Goal: Transaction & Acquisition: Purchase product/service

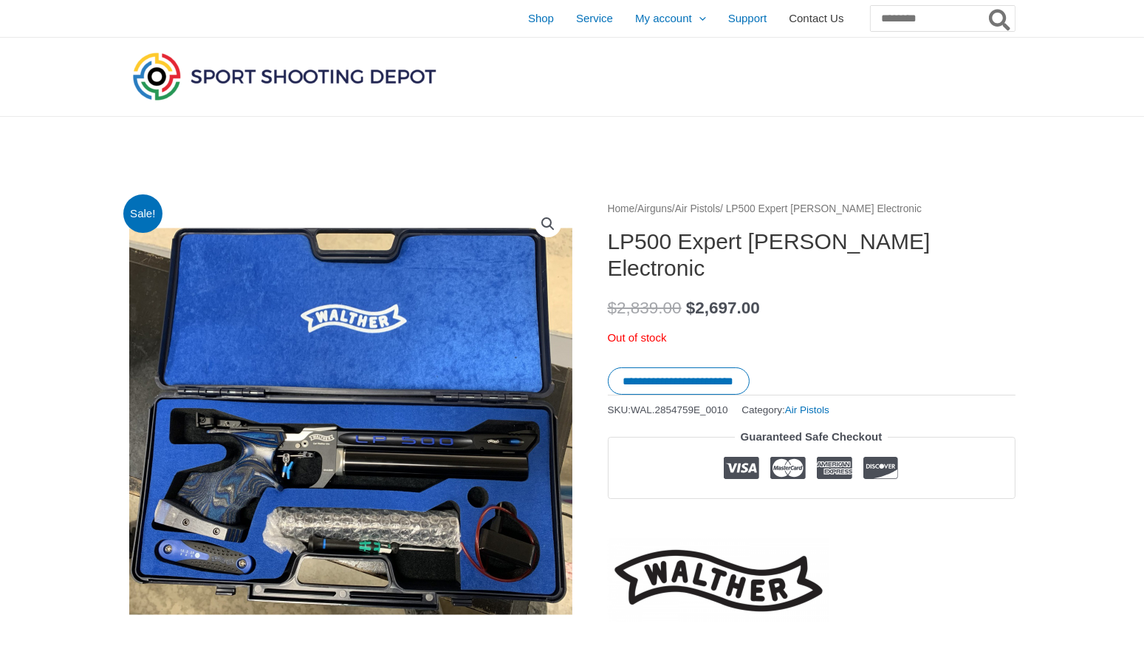
click at [789, 13] on span "Contact Us" at bounding box center [816, 18] width 55 height 37
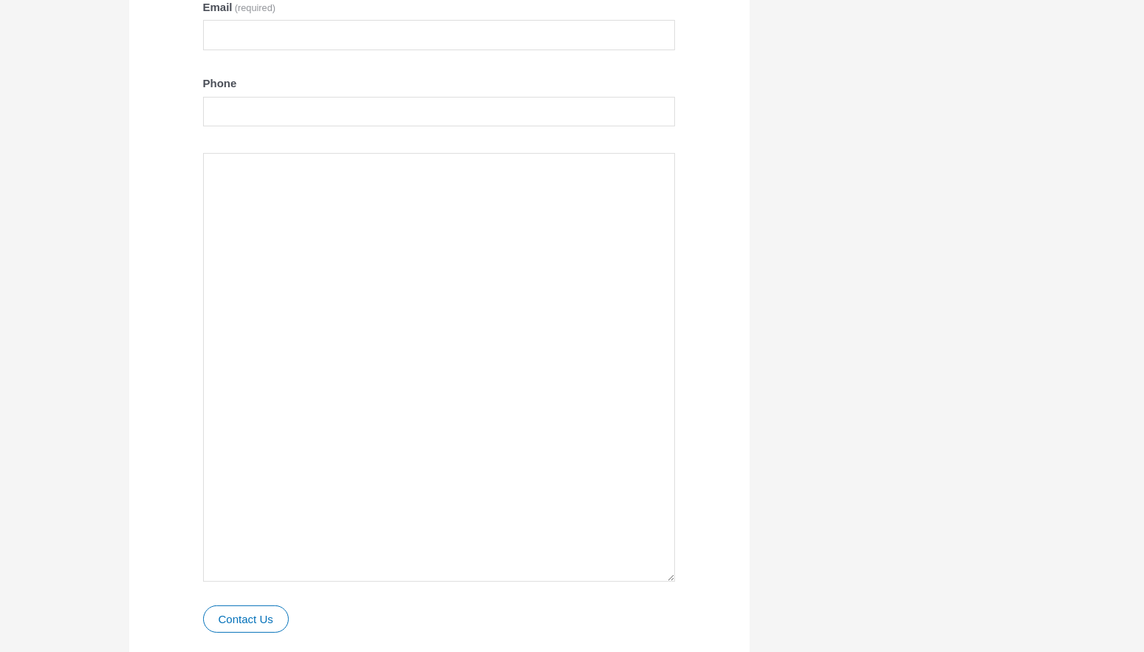
scroll to position [980, 0]
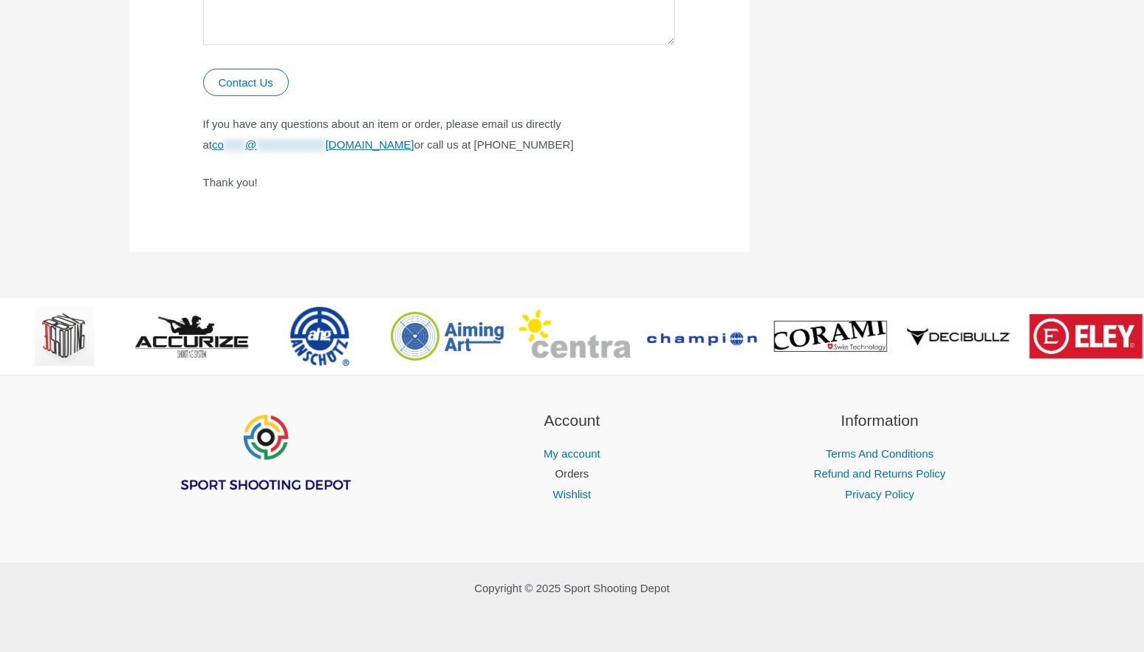
click at [579, 474] on link "Orders" at bounding box center [573, 473] width 34 height 13
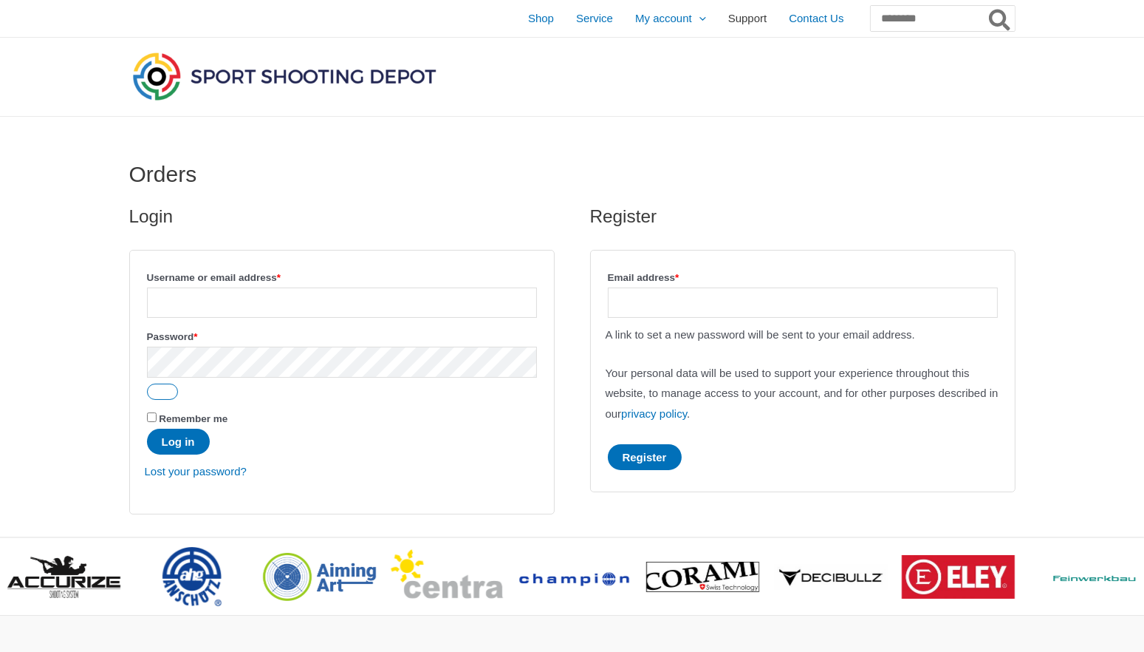
click at [725, 17] on link "Support" at bounding box center [747, 18] width 61 height 37
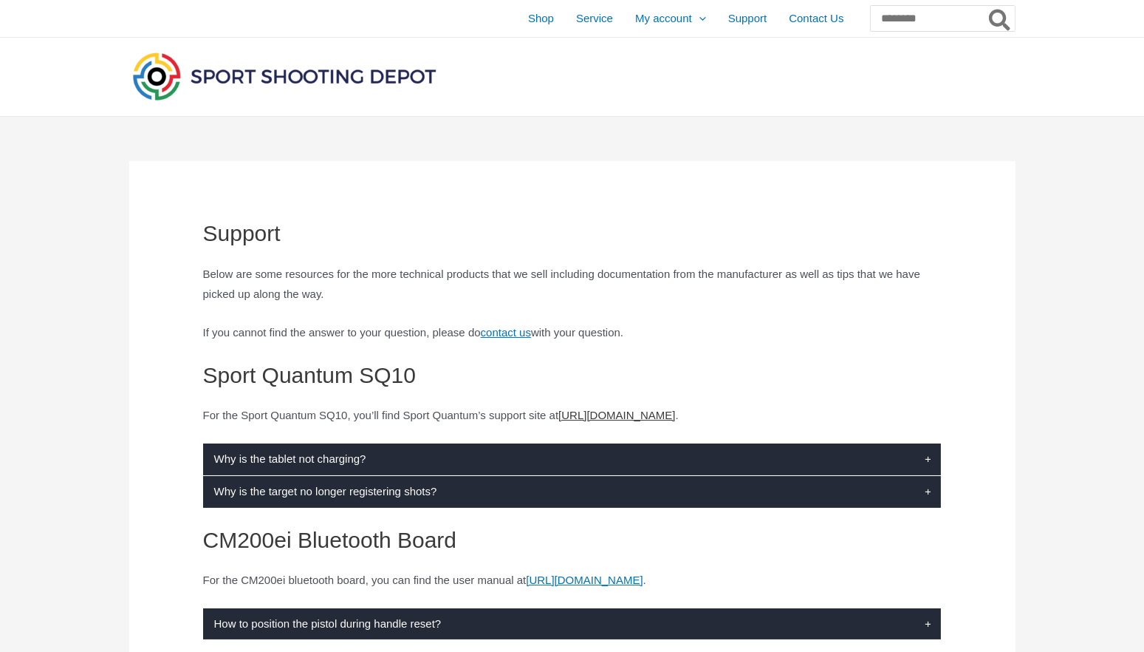
scroll to position [222, 0]
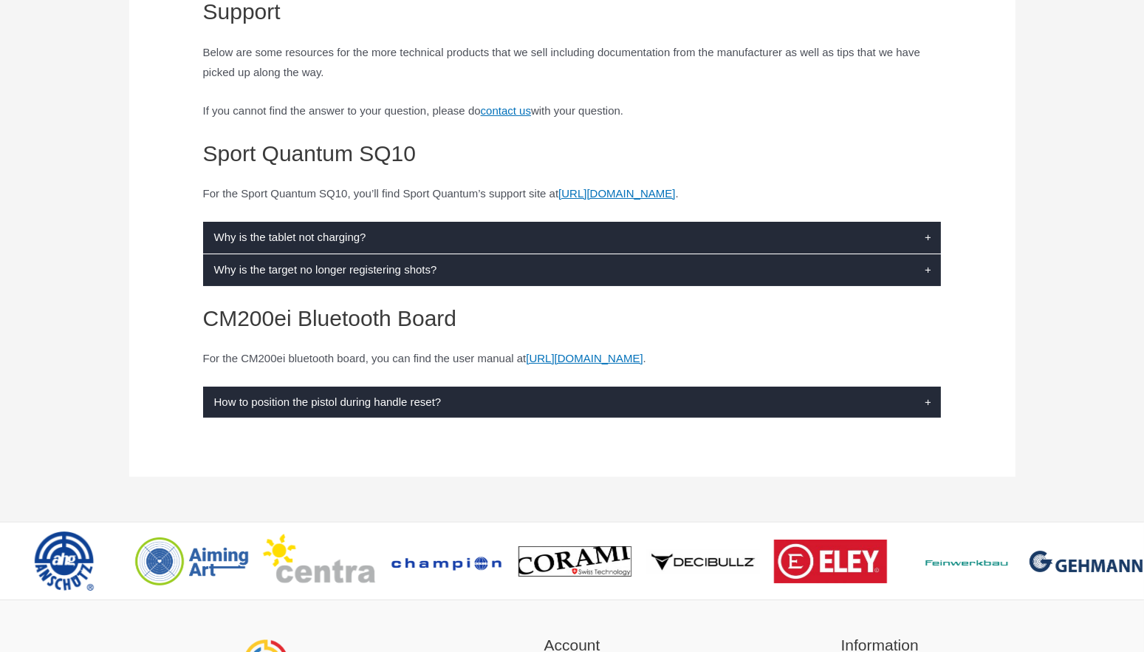
click at [553, 248] on label "Why is the tablet not charging?" at bounding box center [572, 238] width 739 height 32
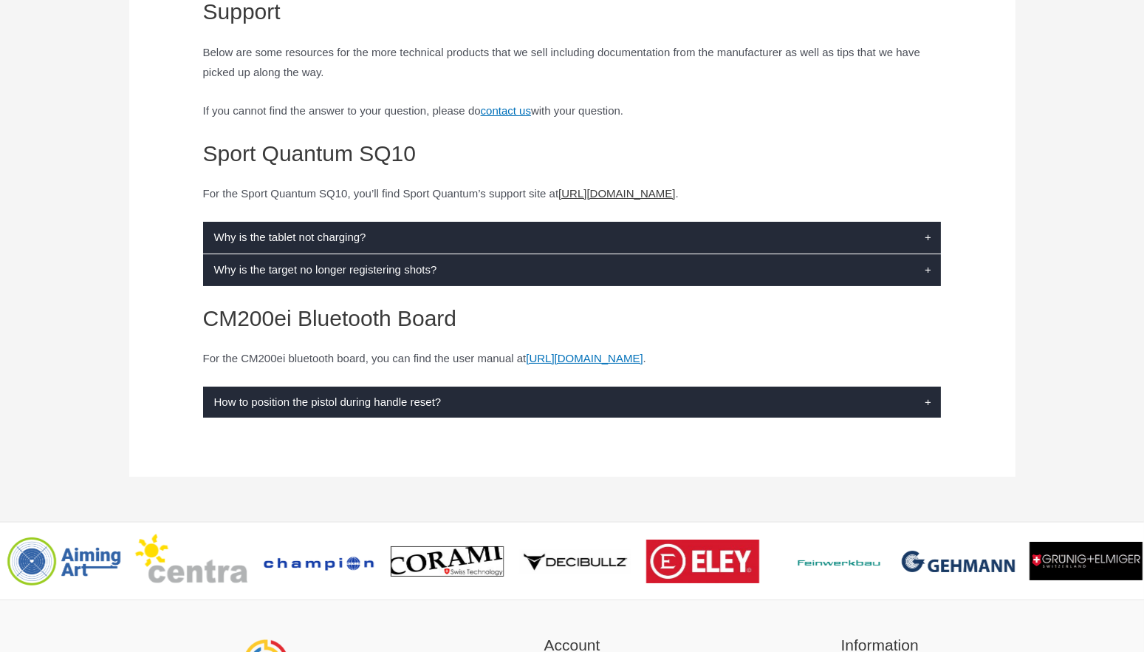
click at [675, 189] on link "https://sportquantum.com/en/support/" at bounding box center [617, 193] width 117 height 13
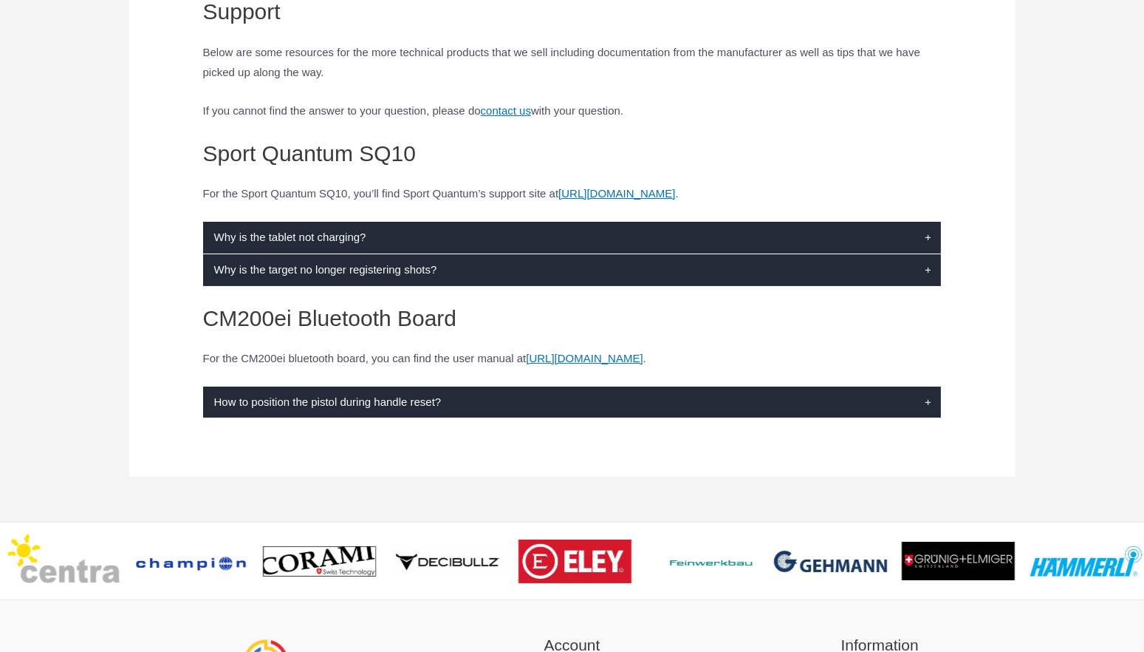
click at [412, 418] on label "How to position the pistol during handle reset?" at bounding box center [572, 402] width 739 height 32
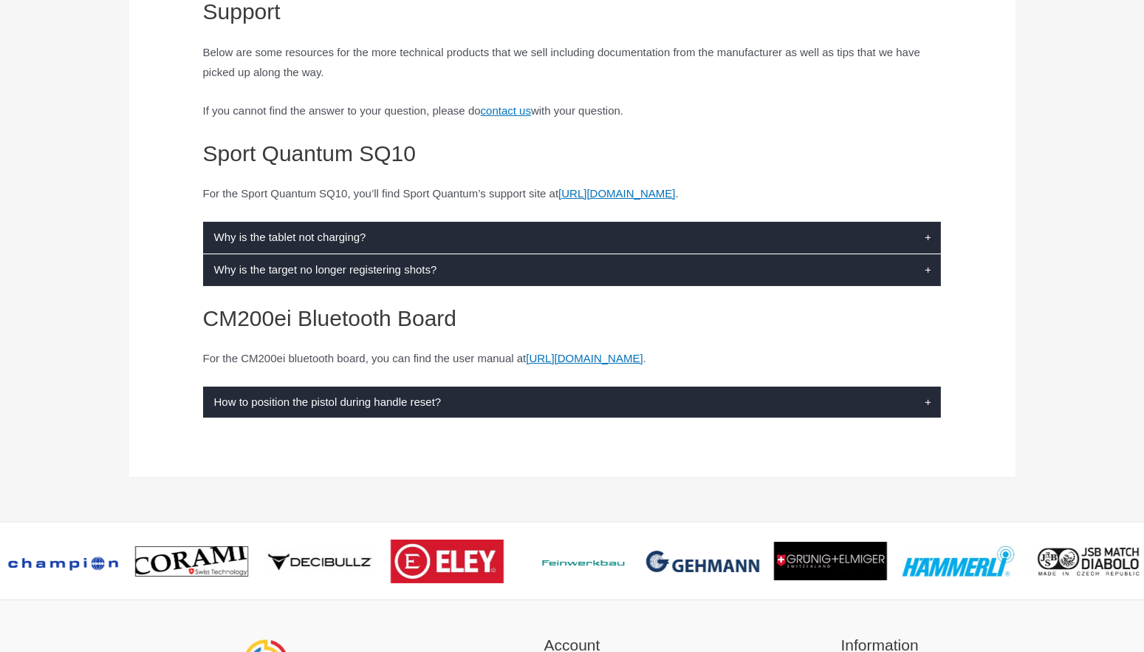
scroll to position [0, 0]
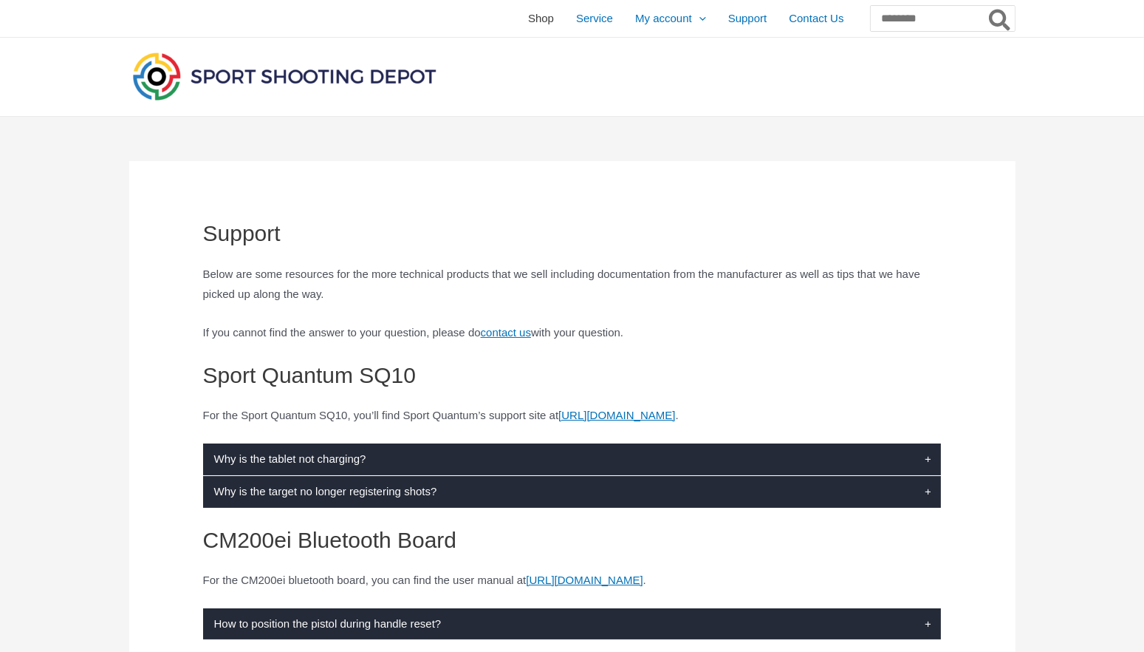
click at [528, 12] on span "Shop" at bounding box center [541, 18] width 26 height 37
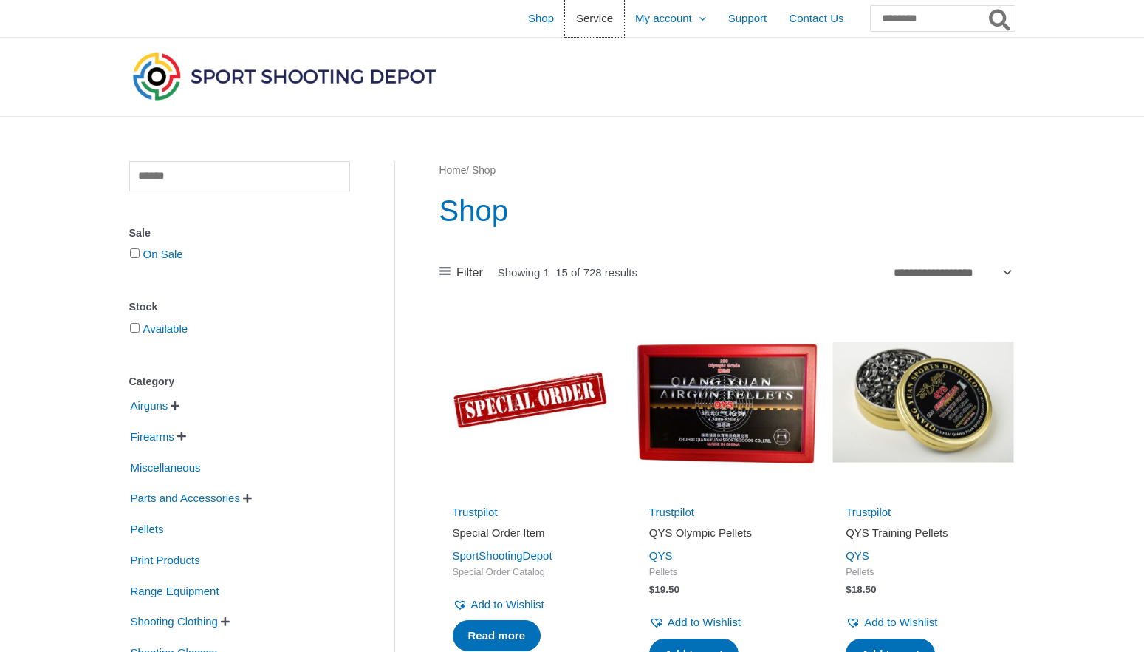
click at [576, 18] on span "Service" at bounding box center [594, 18] width 37 height 37
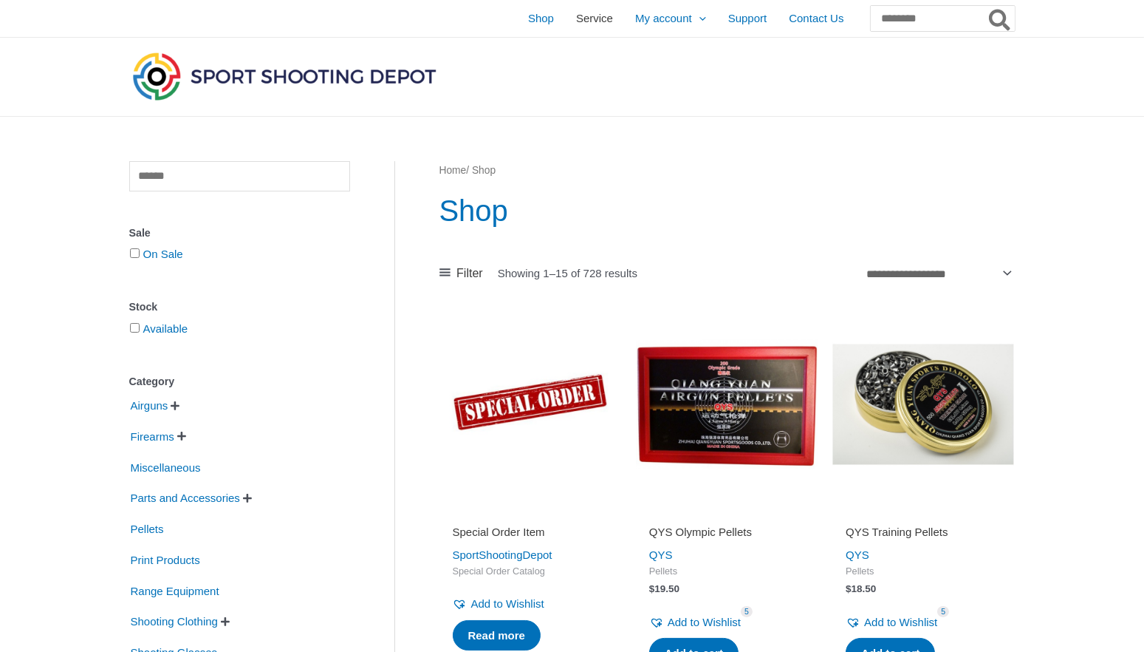
click at [576, 18] on span "Service" at bounding box center [594, 18] width 37 height 37
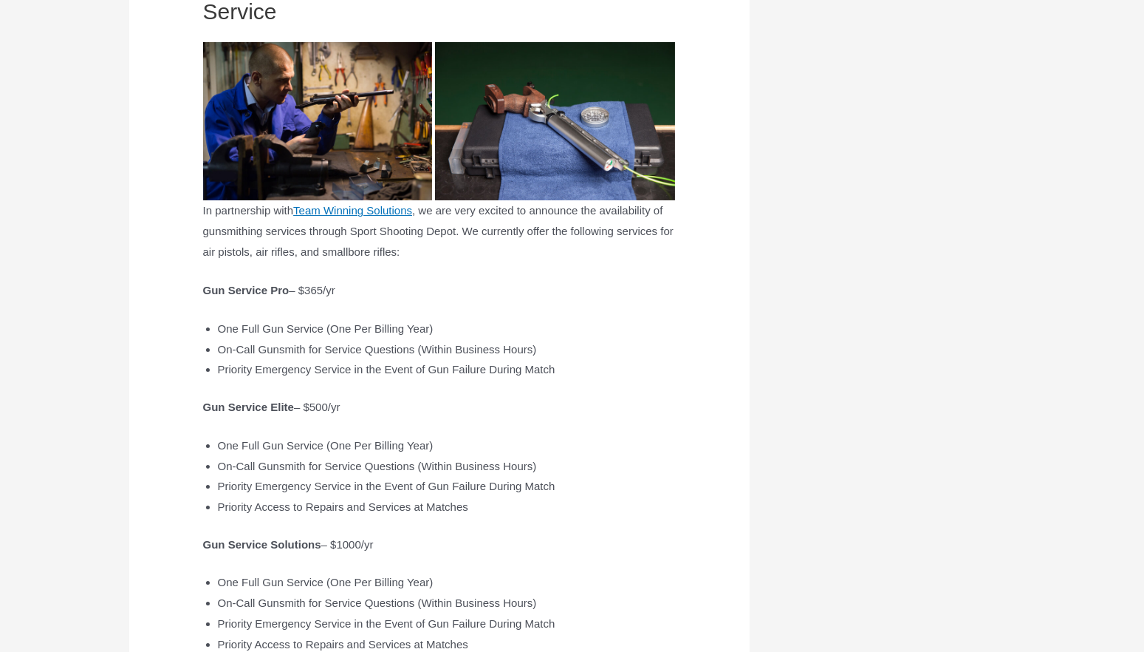
scroll to position [443, 0]
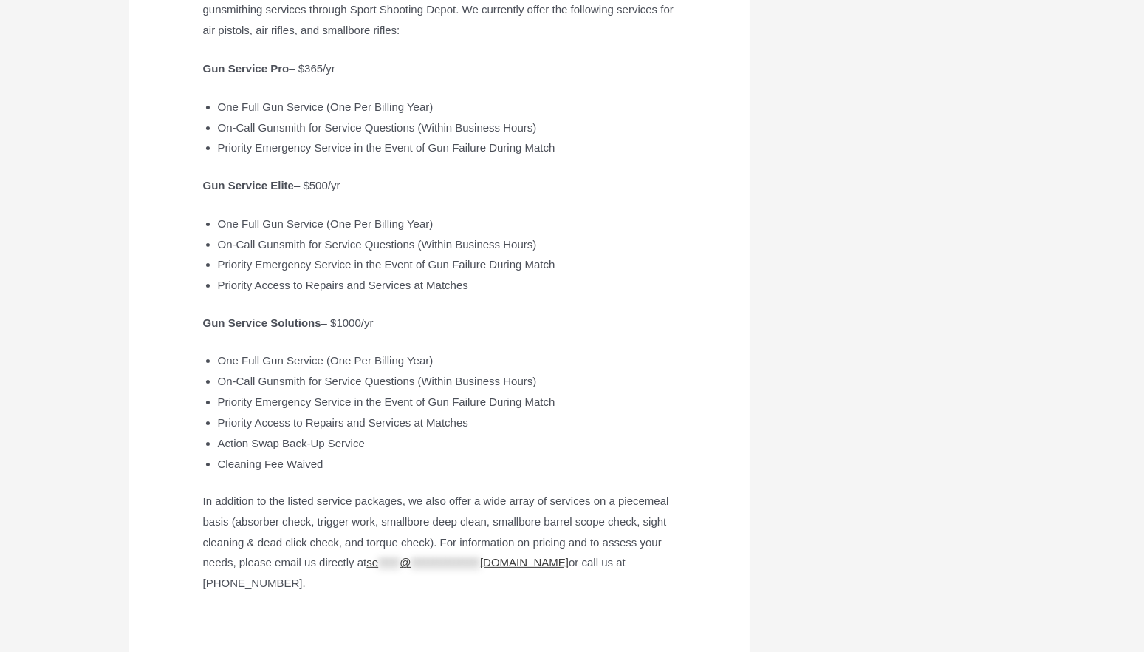
click at [406, 568] on span "**********" at bounding box center [467, 562] width 202 height 13
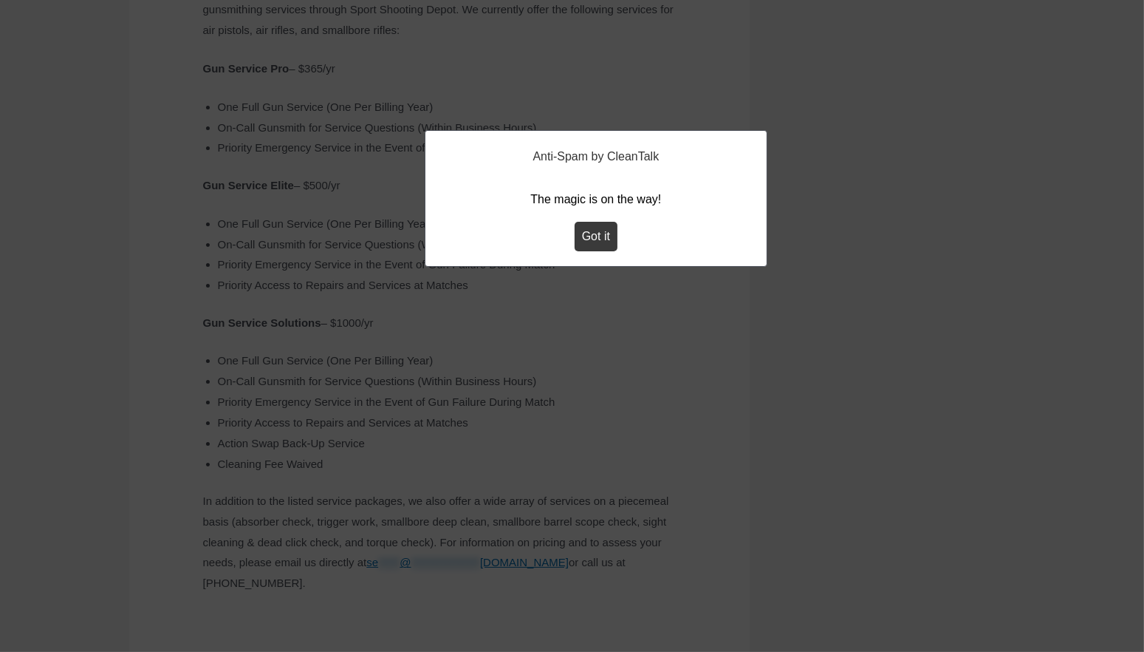
click at [598, 233] on button "Got it" at bounding box center [596, 237] width 43 height 30
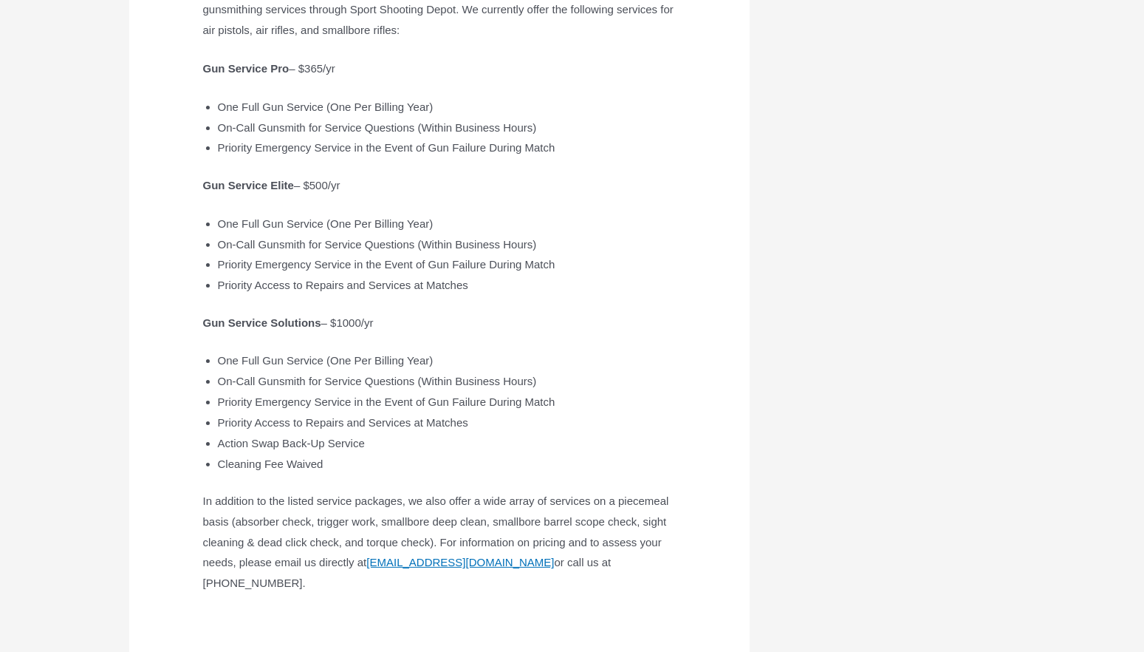
scroll to position [0, 0]
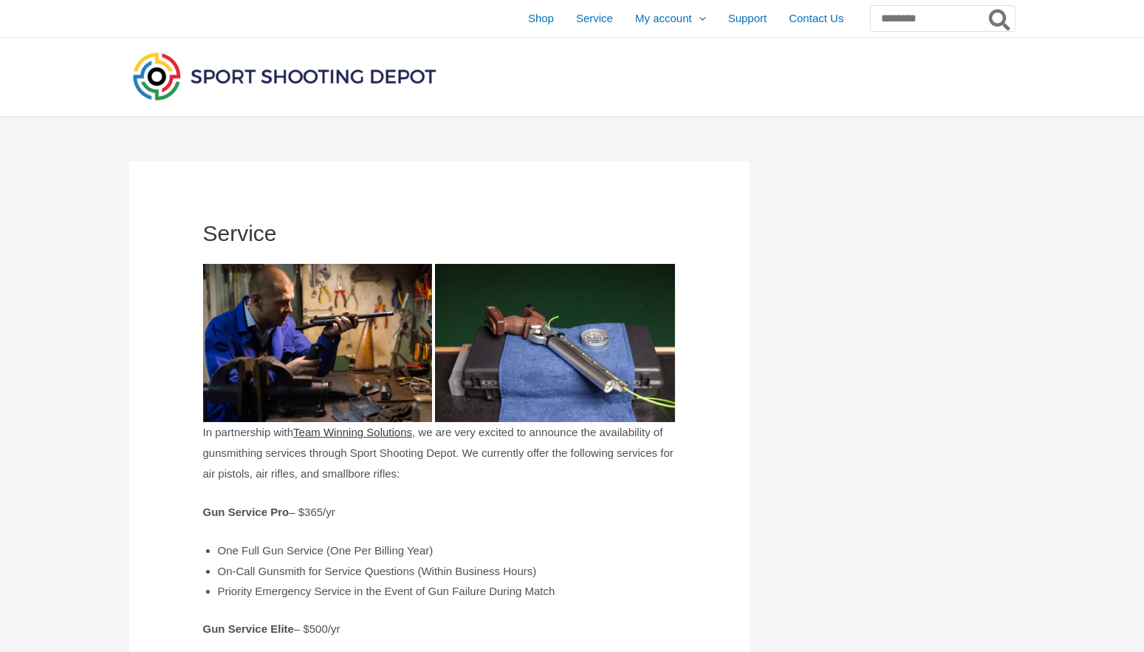
click at [409, 431] on link "Team Winning Solutions" at bounding box center [352, 432] width 119 height 13
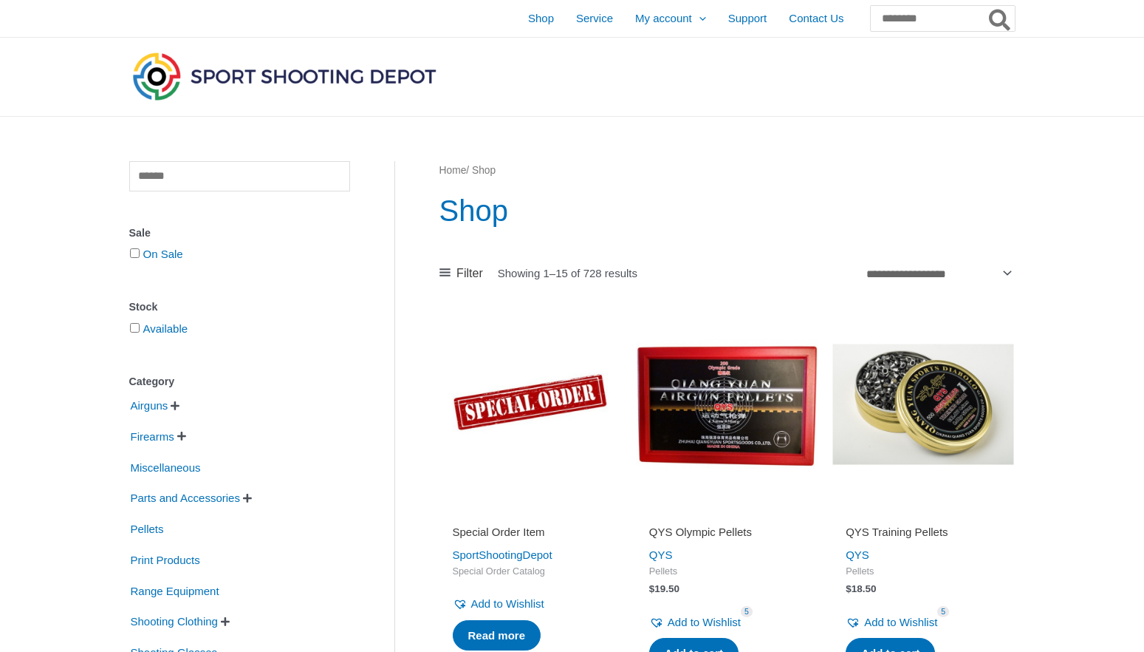
scroll to position [222, 0]
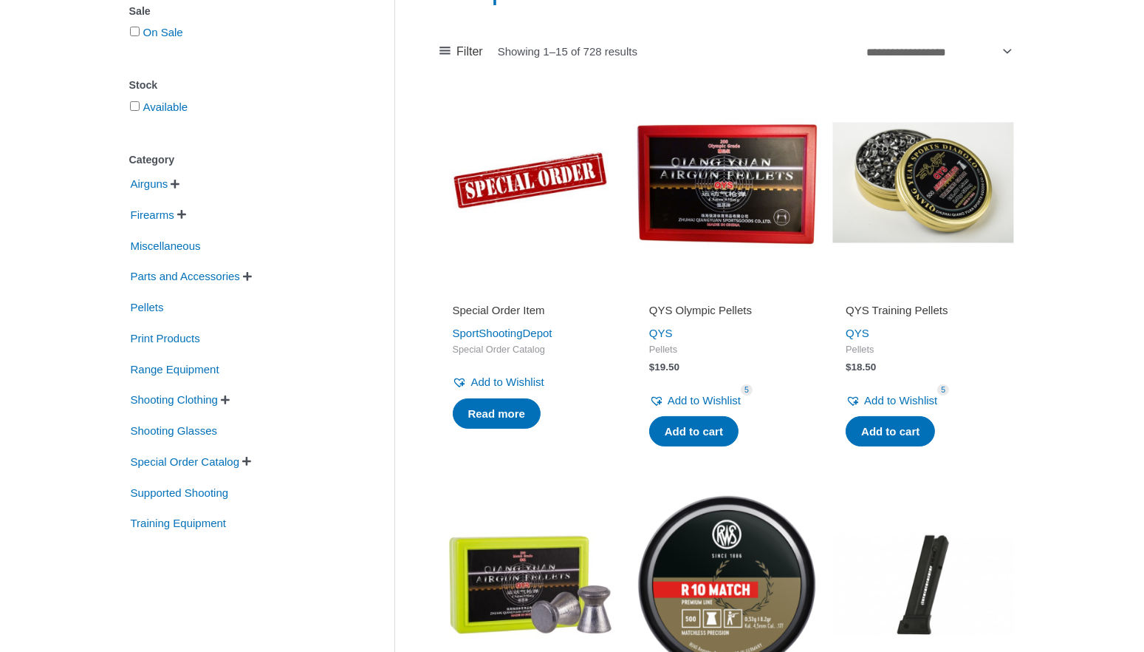
click at [729, 201] on img at bounding box center [727, 183] width 182 height 182
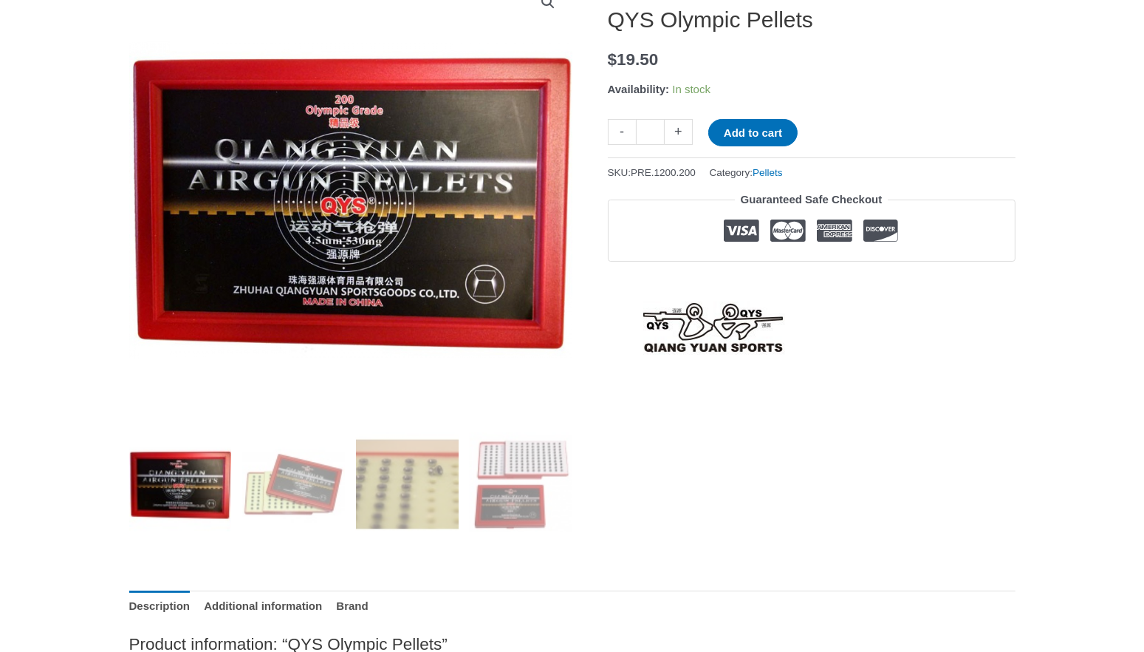
scroll to position [443, 0]
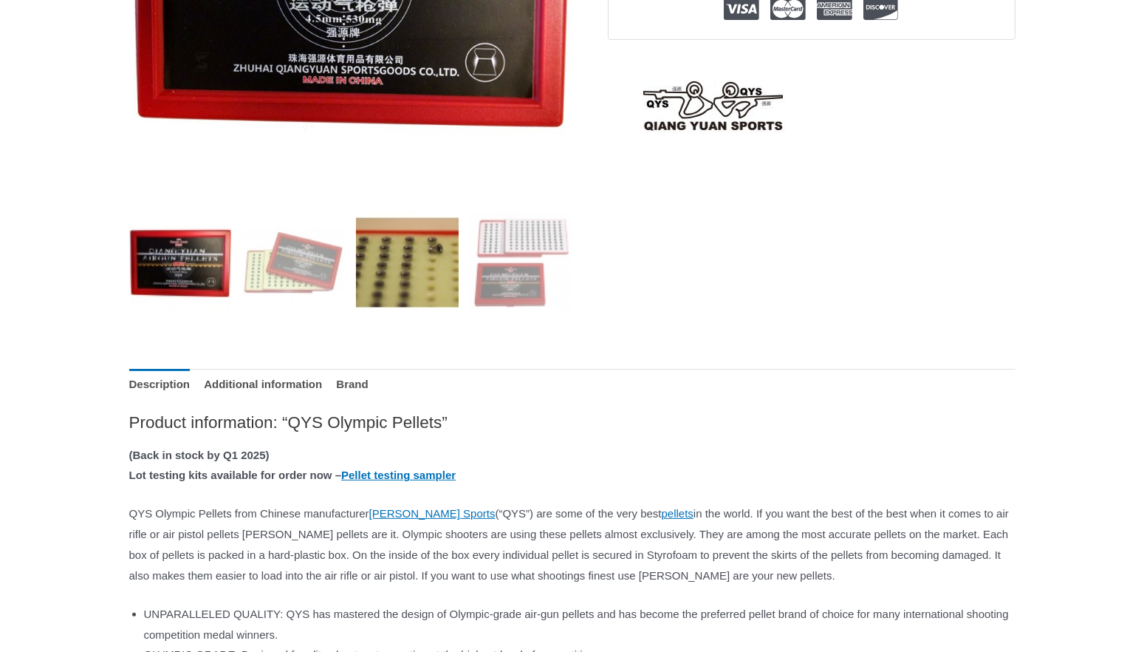
click at [437, 287] on img at bounding box center [407, 262] width 103 height 103
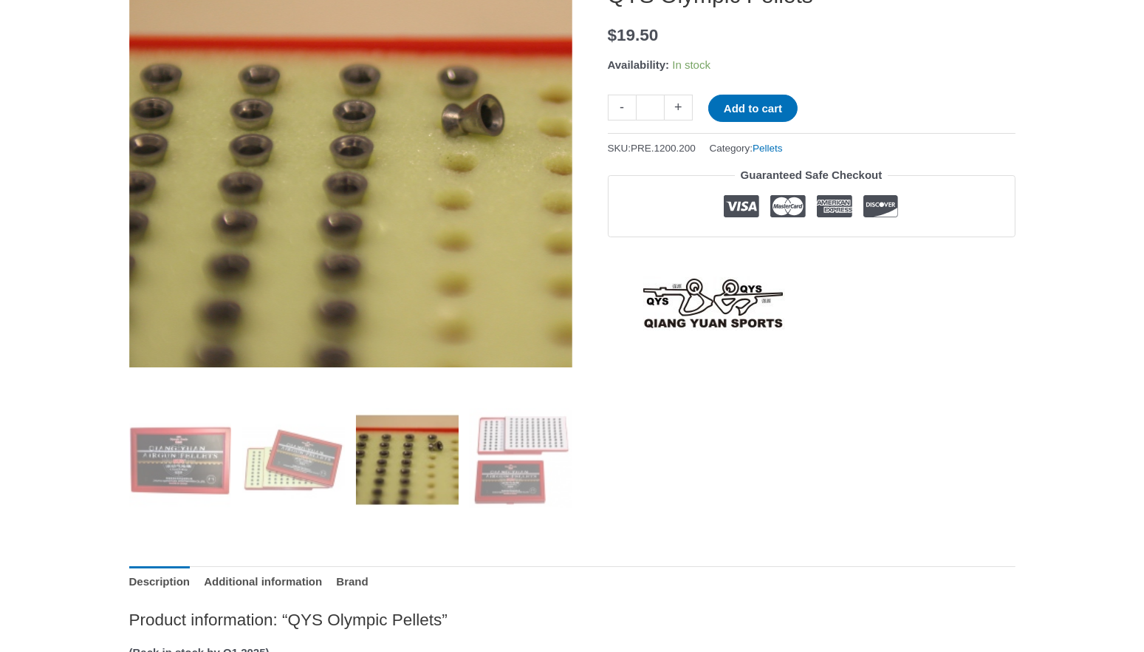
scroll to position [0, 0]
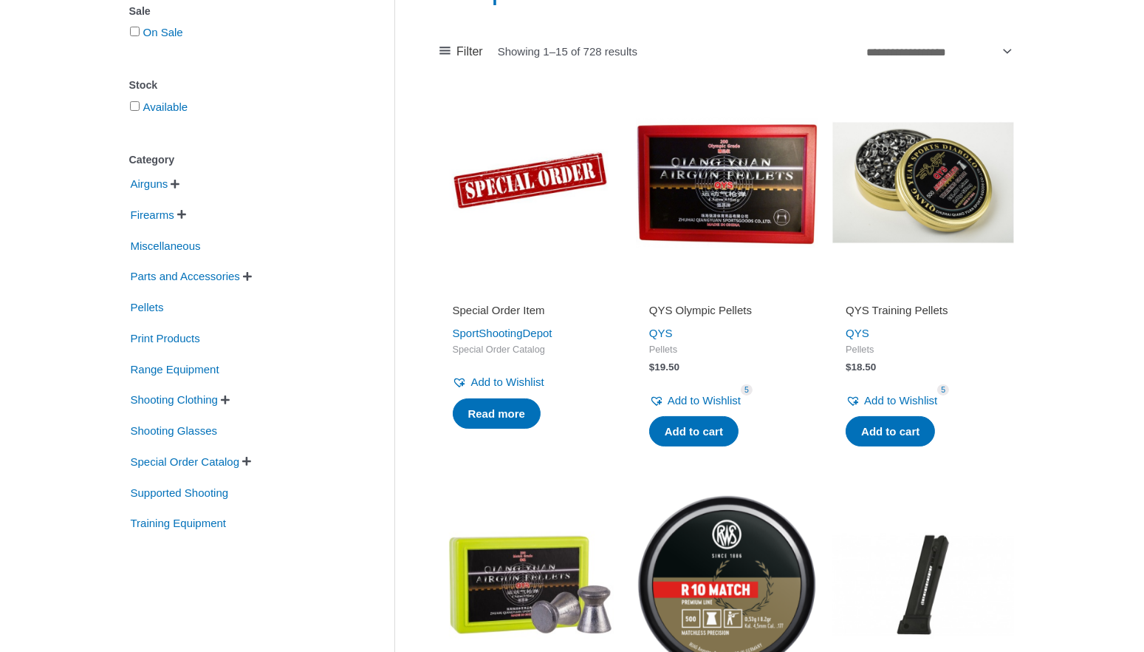
scroll to position [443, 0]
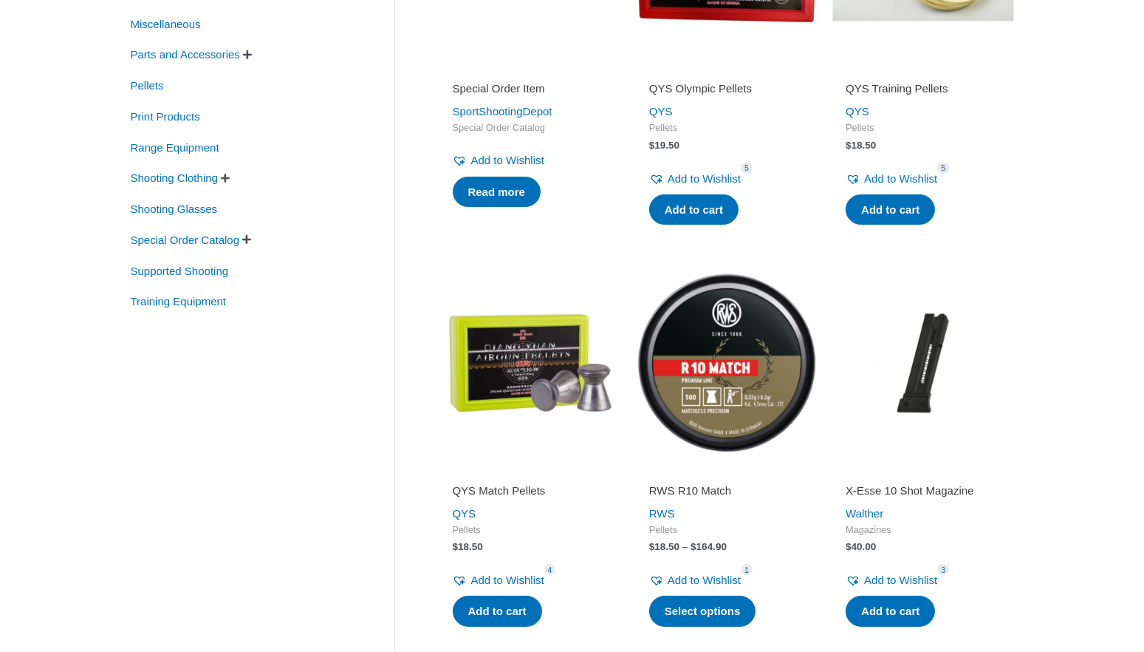
click at [504, 371] on img at bounding box center [531, 362] width 182 height 182
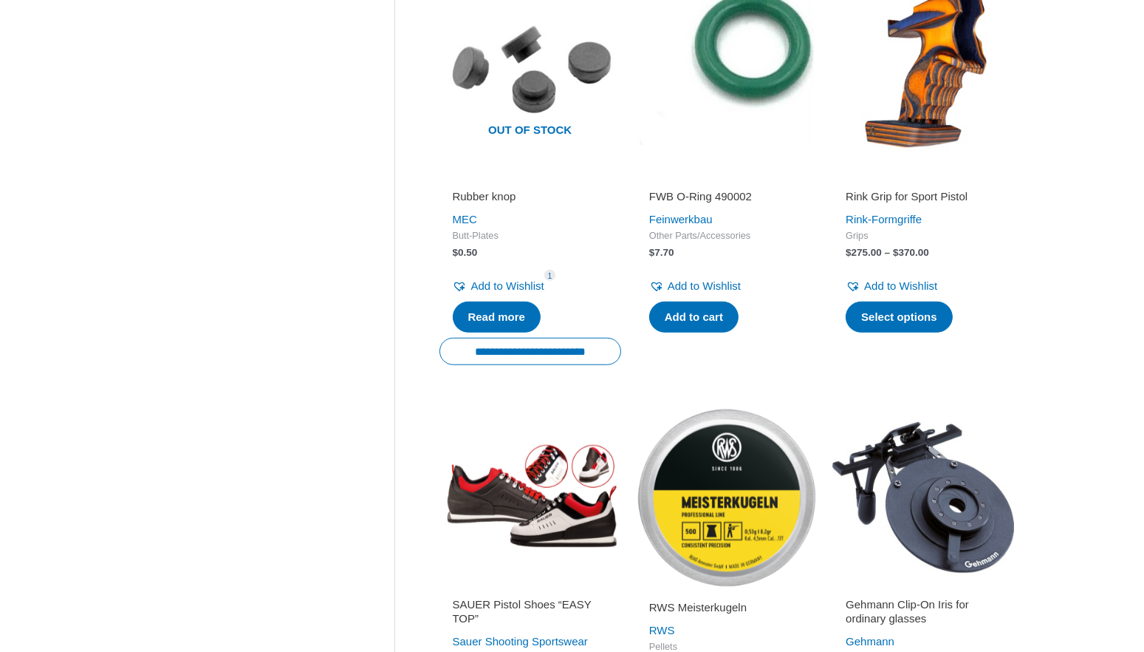
scroll to position [1773, 0]
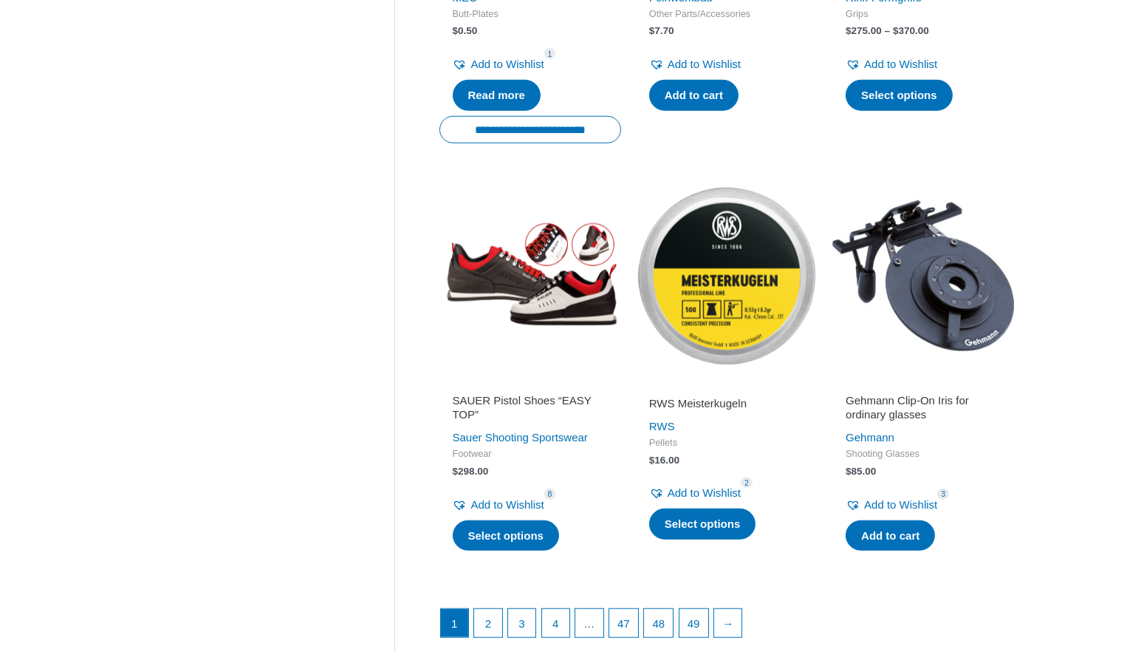
click at [751, 230] on img at bounding box center [727, 276] width 182 height 182
click at [608, 276] on img at bounding box center [531, 276] width 182 height 182
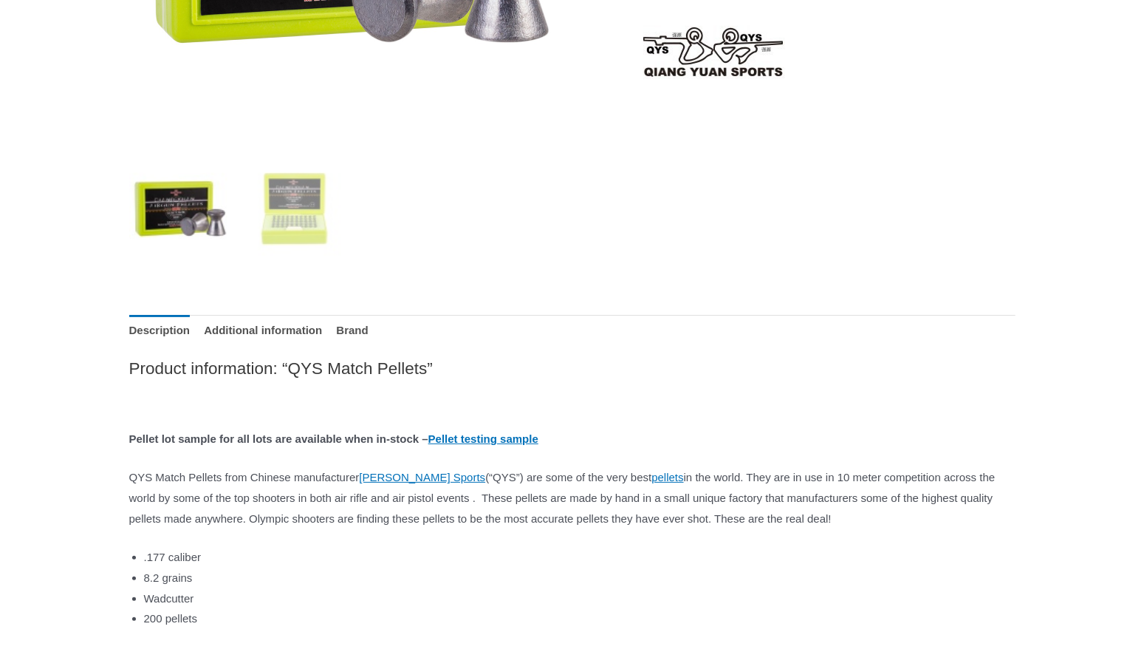
scroll to position [665, 0]
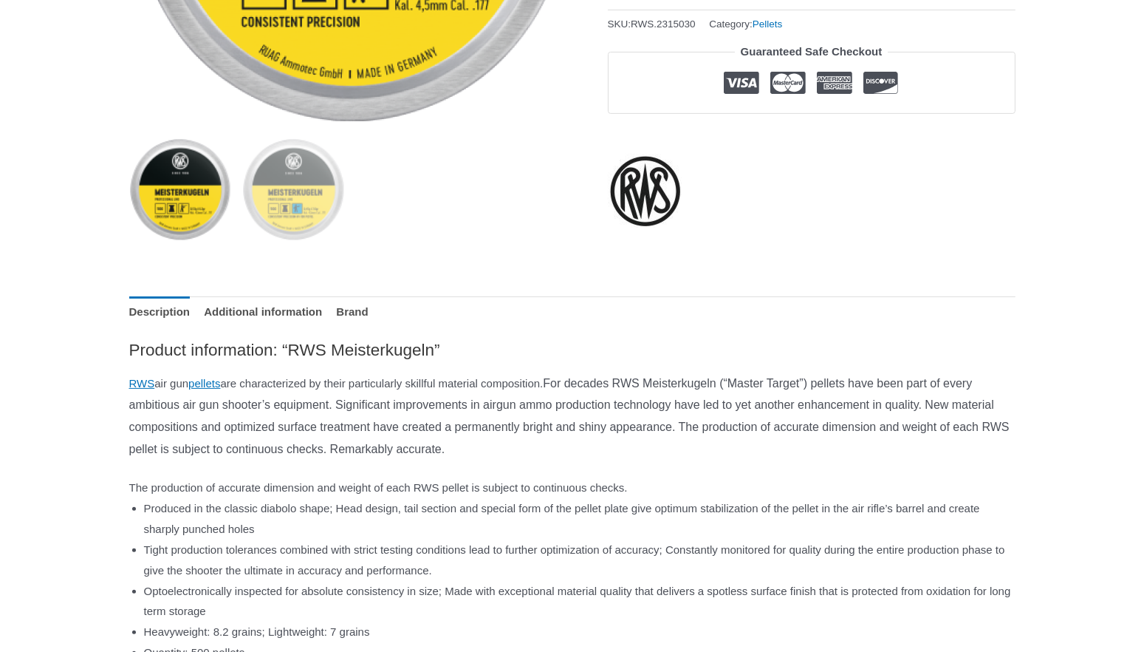
scroll to position [665, 0]
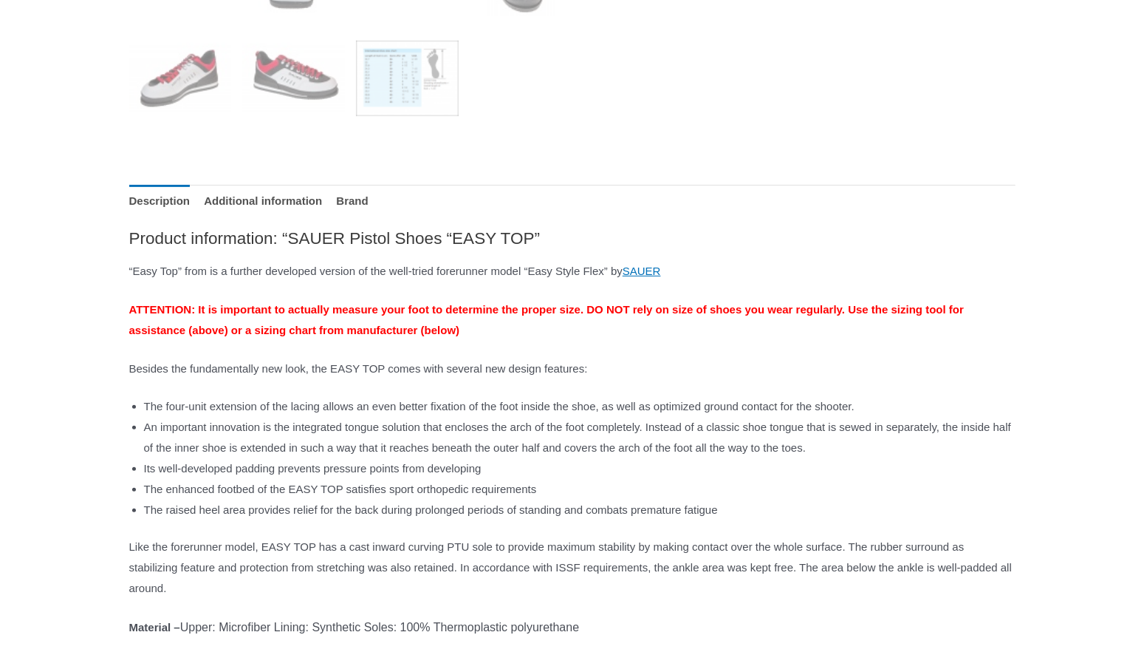
scroll to position [887, 0]
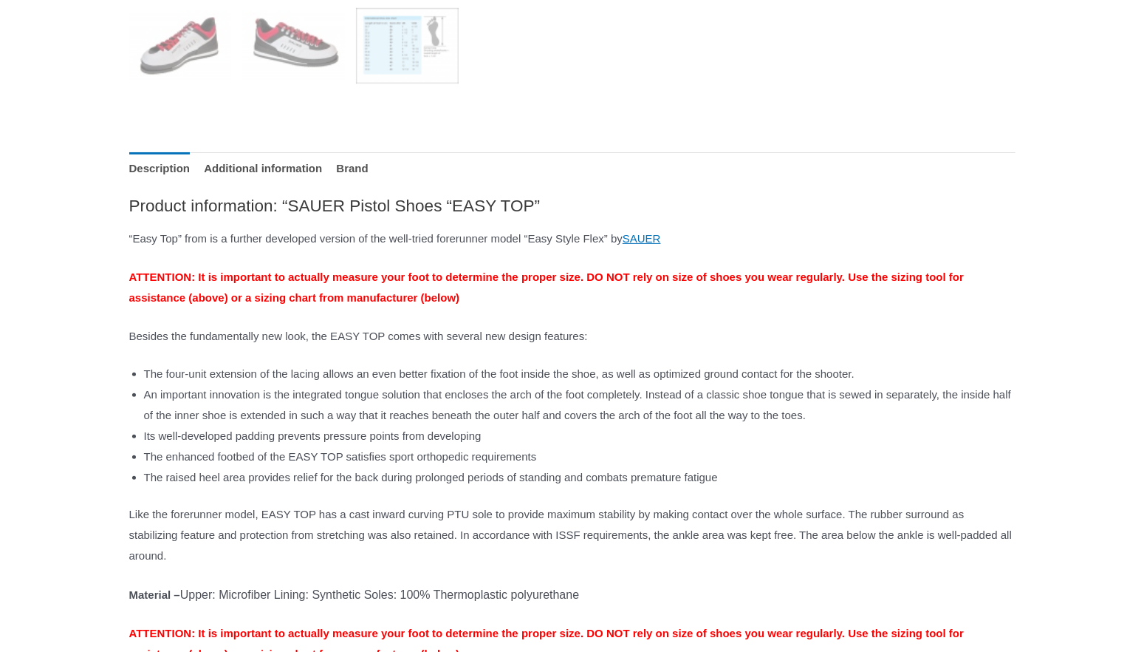
click at [402, 53] on img at bounding box center [407, 46] width 103 height 103
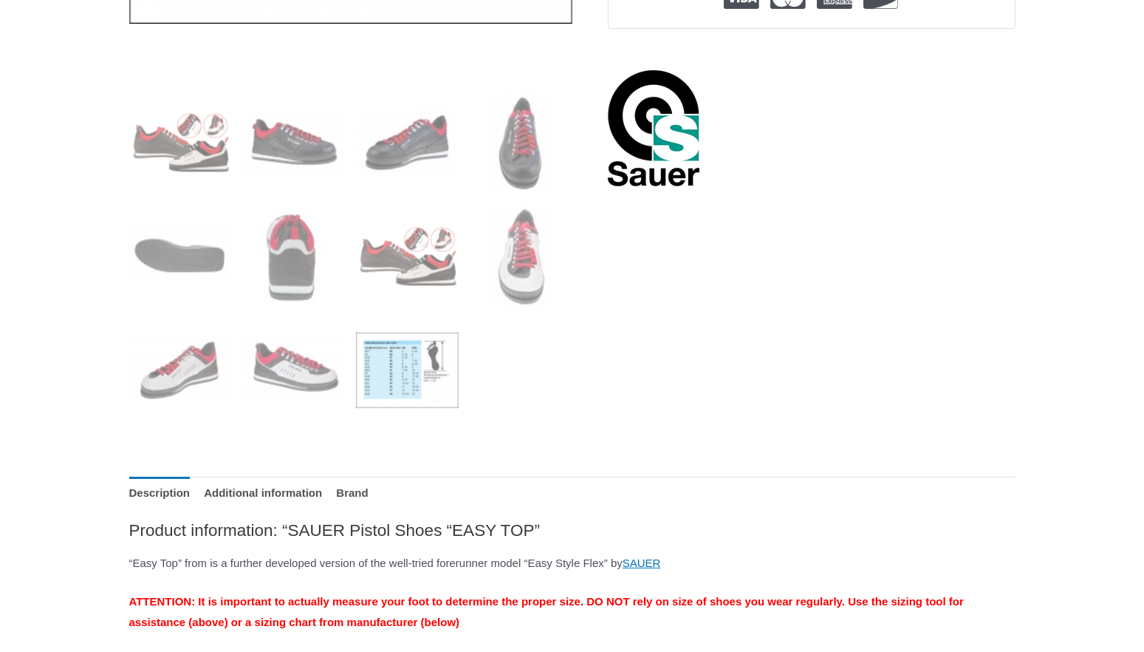
scroll to position [222, 0]
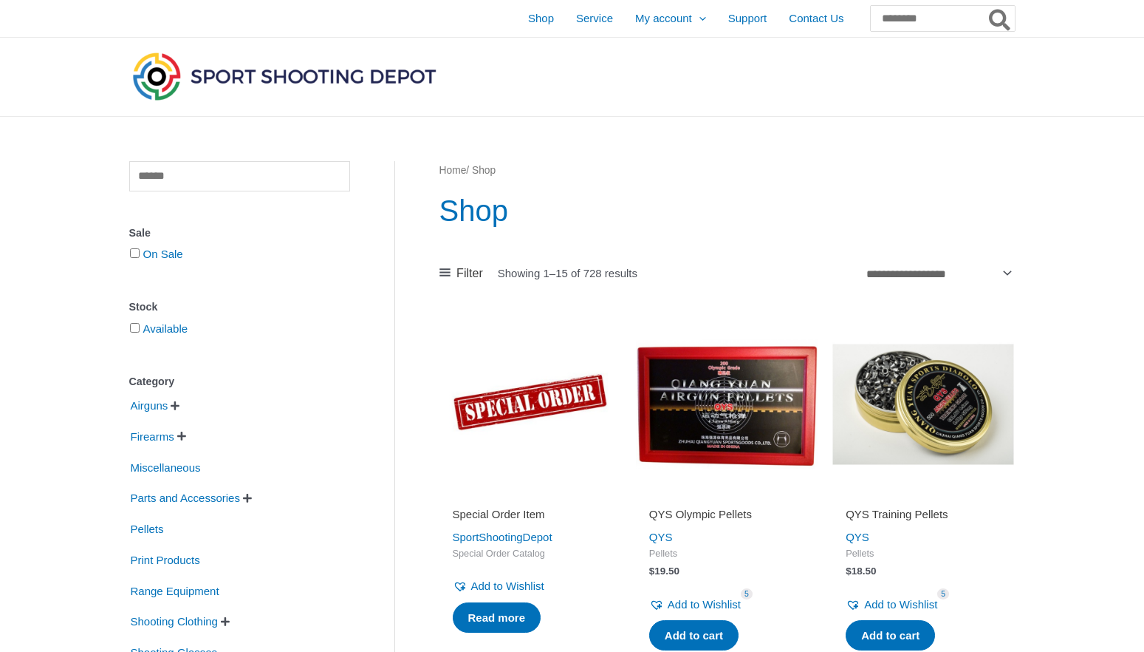
scroll to position [1773, 0]
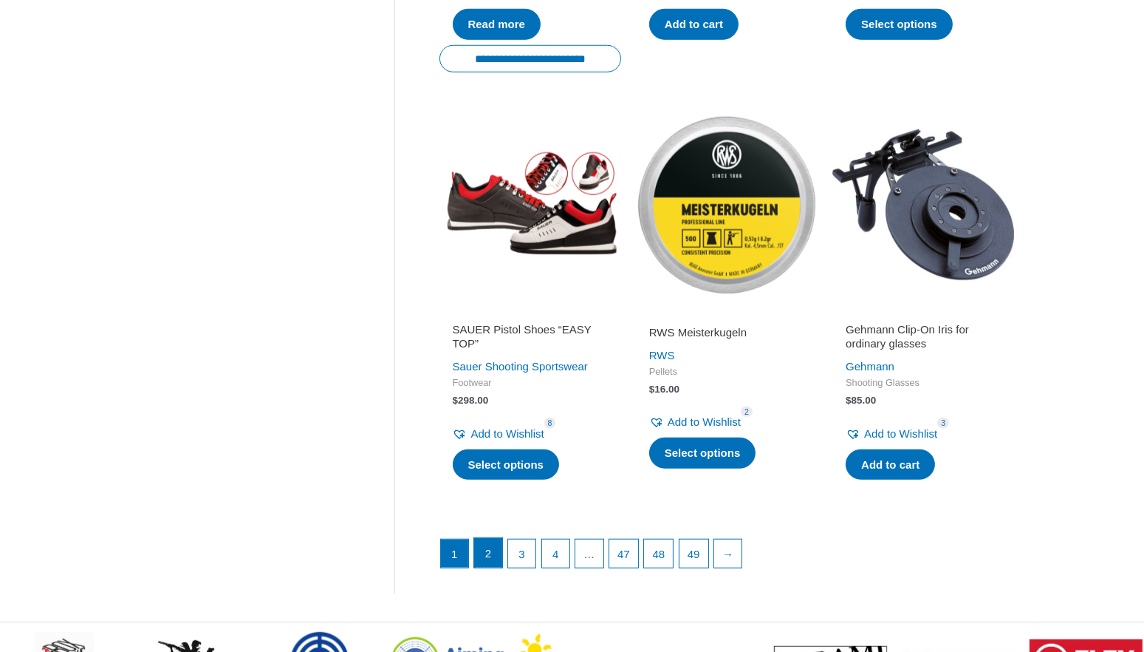
click at [477, 560] on link "2" at bounding box center [488, 553] width 28 height 30
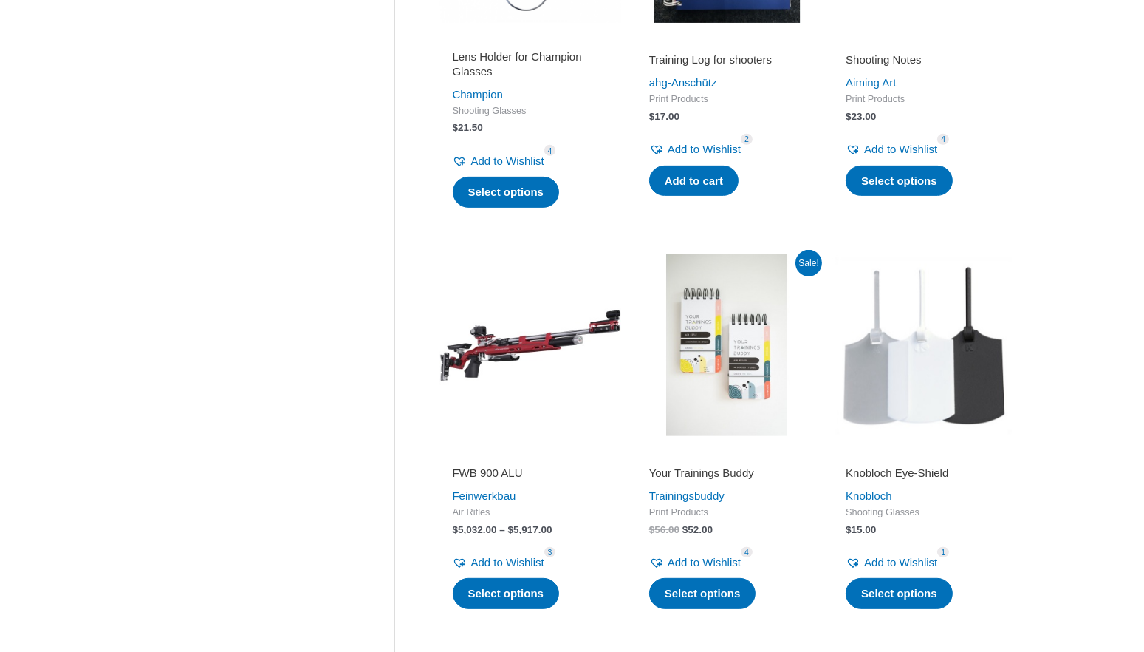
scroll to position [887, 0]
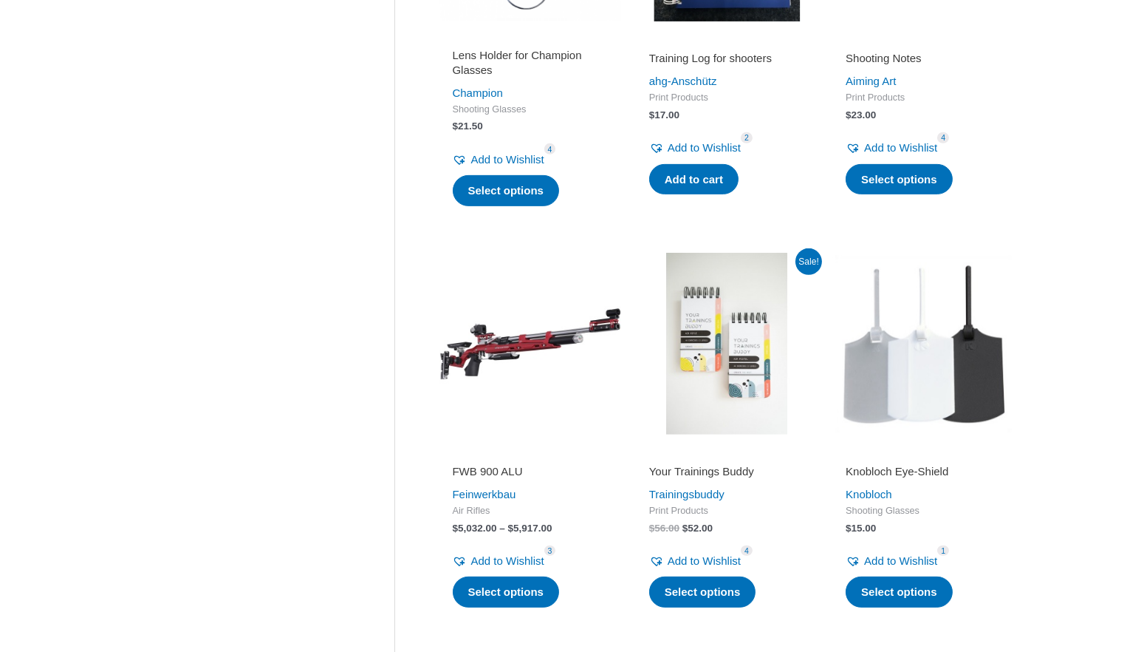
click at [528, 344] on img at bounding box center [531, 344] width 182 height 182
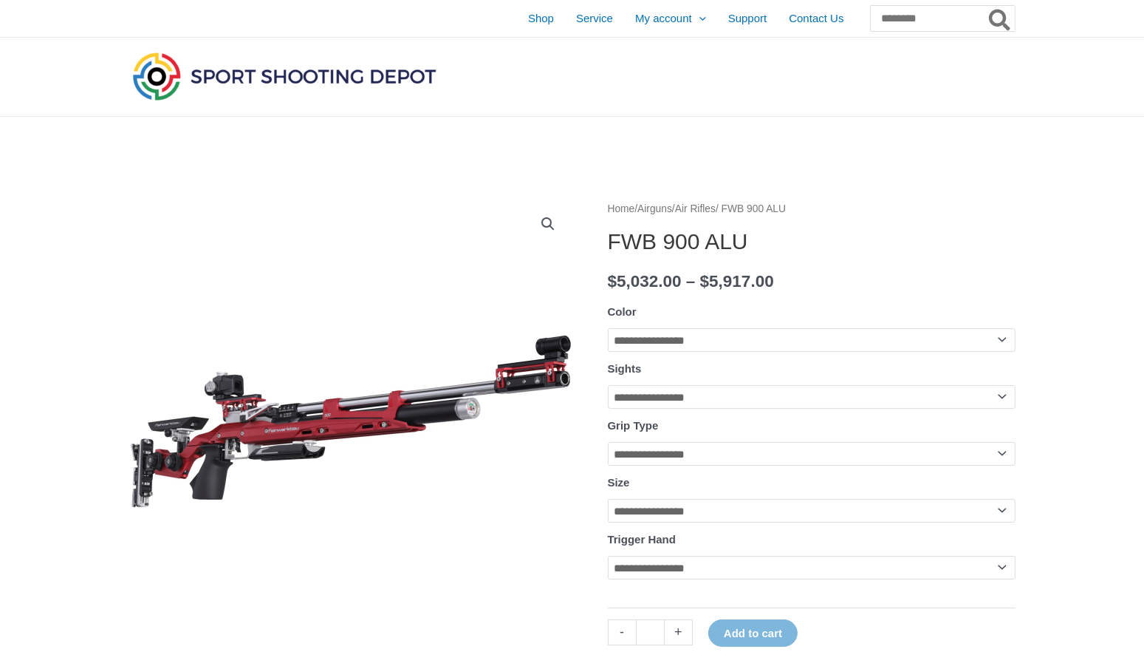
click at [653, 451] on select "**********" at bounding box center [812, 454] width 408 height 24
select select "**********"
click at [608, 444] on select "**********" at bounding box center [812, 454] width 408 height 24
click at [693, 403] on select "**********" at bounding box center [812, 397] width 408 height 24
select select "**********"
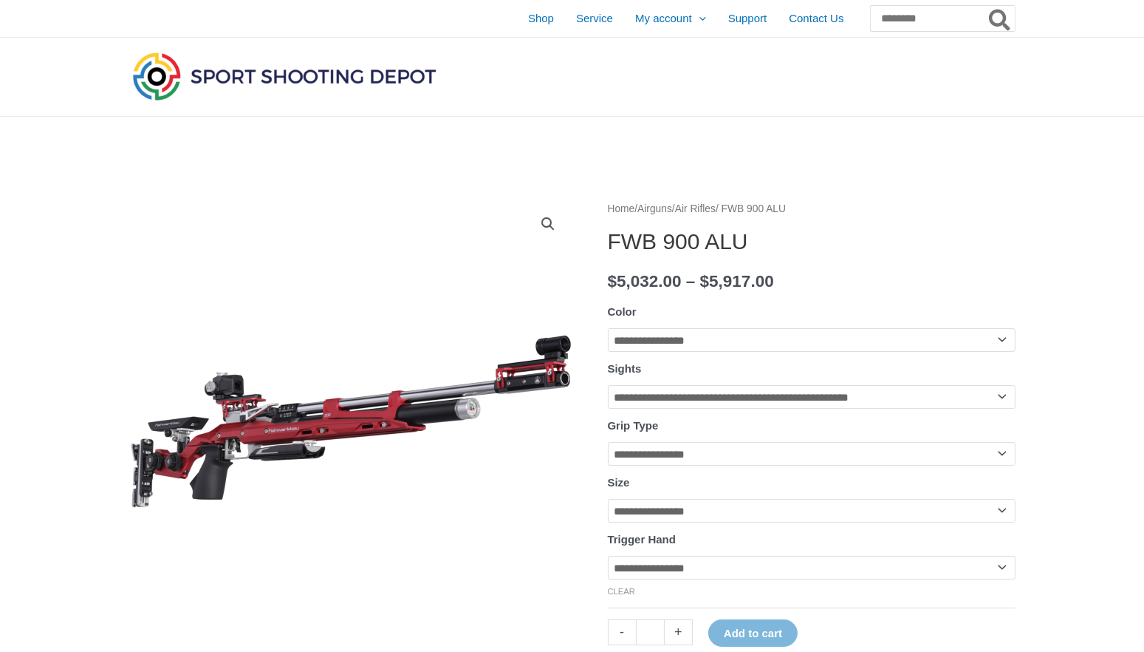
click at [608, 386] on select "**********" at bounding box center [812, 397] width 408 height 24
